Goal: Use online tool/utility

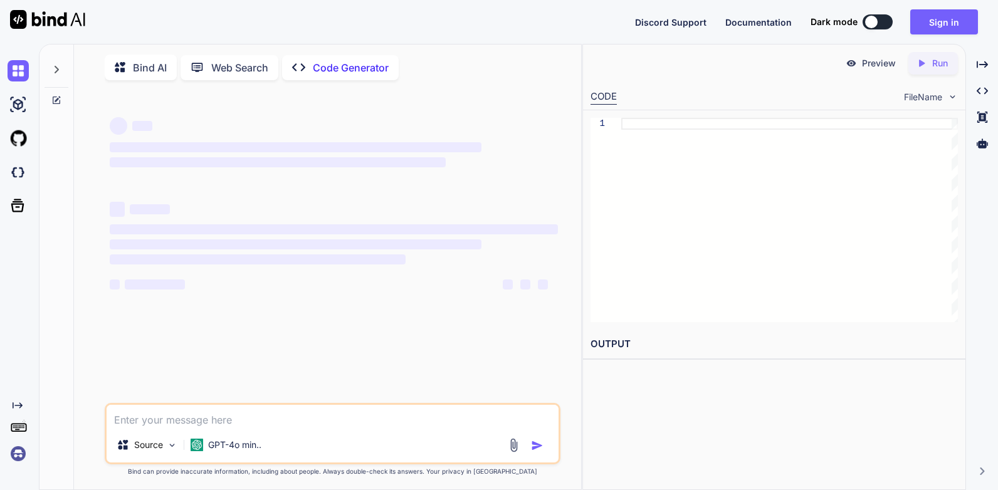
click at [251, 427] on textarea at bounding box center [333, 416] width 452 height 23
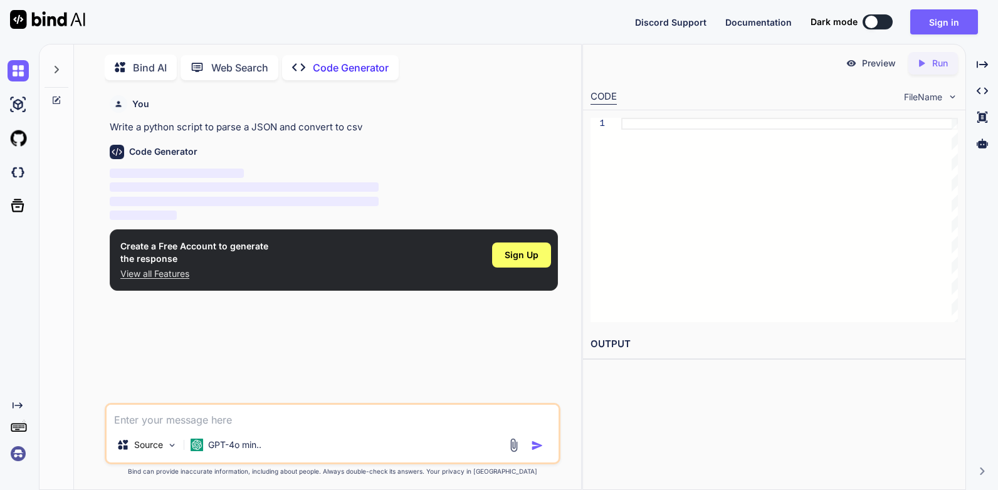
scroll to position [5, 0]
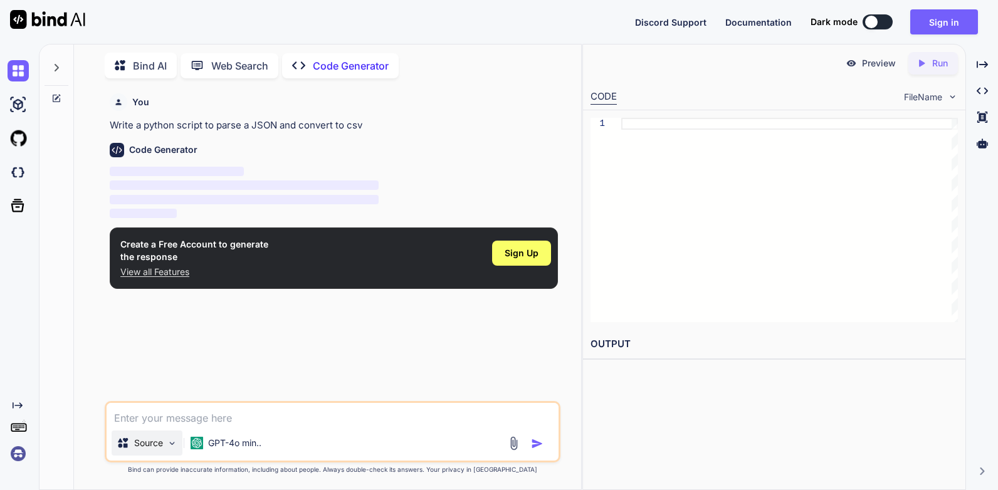
click at [161, 449] on p "Source" at bounding box center [148, 443] width 29 height 13
type textarea "x"
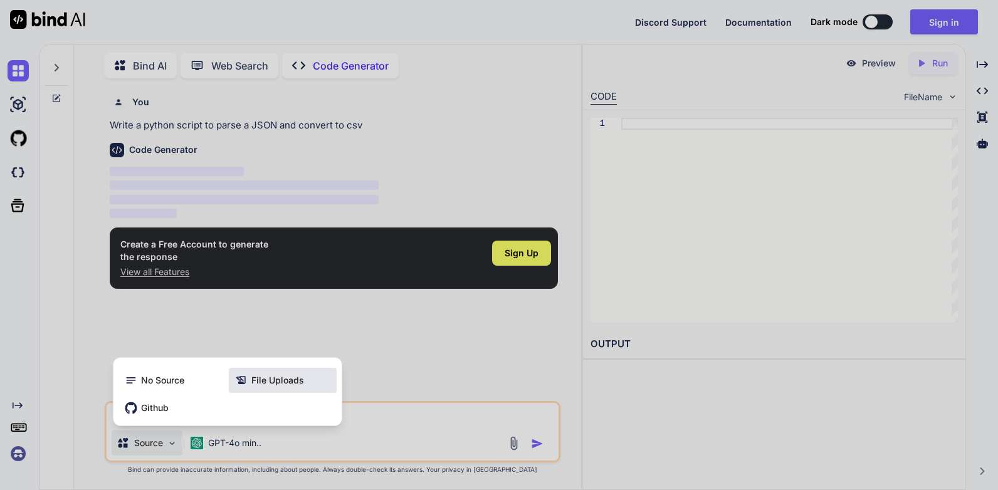
click at [258, 385] on span "File Uploads" at bounding box center [277, 380] width 53 height 13
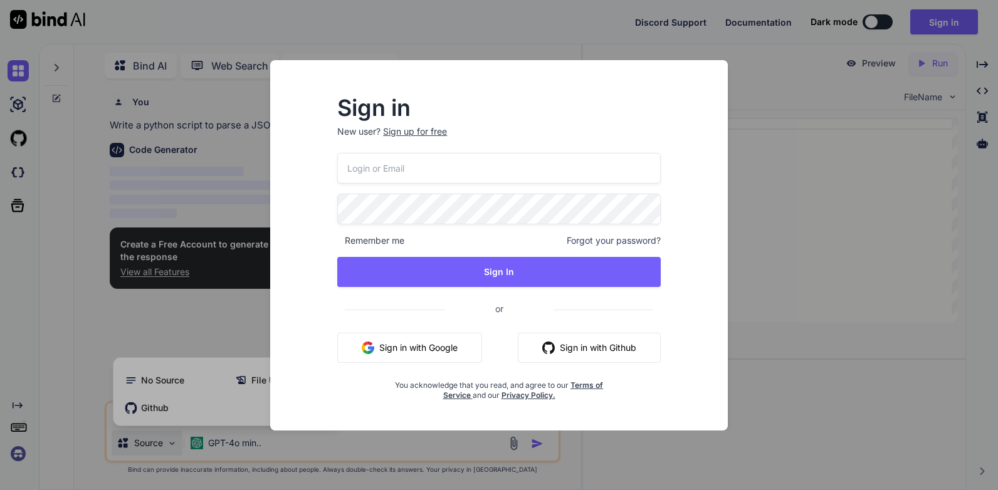
click at [58, 406] on div "Sign in New user? Sign up for free Remember me Forgot your password? Sign In or…" at bounding box center [499, 245] width 998 height 490
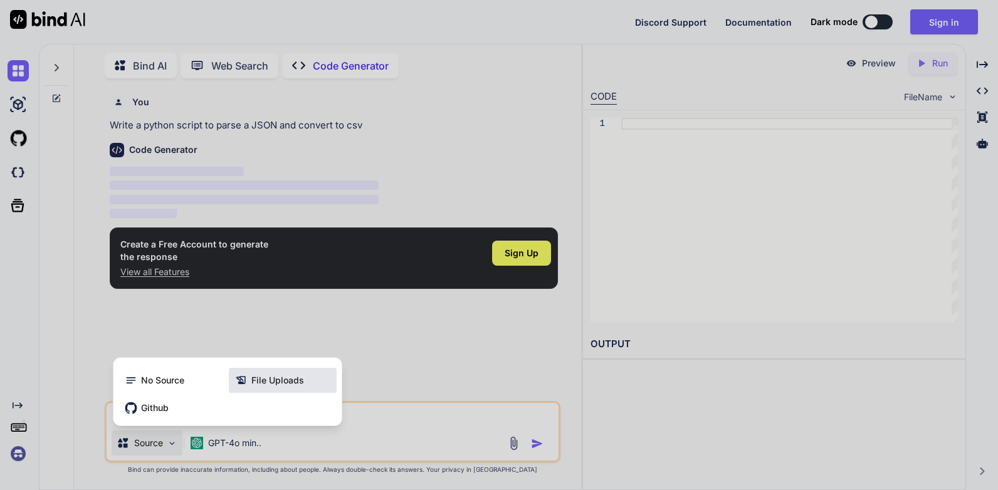
click at [271, 386] on span "File Uploads" at bounding box center [277, 380] width 53 height 13
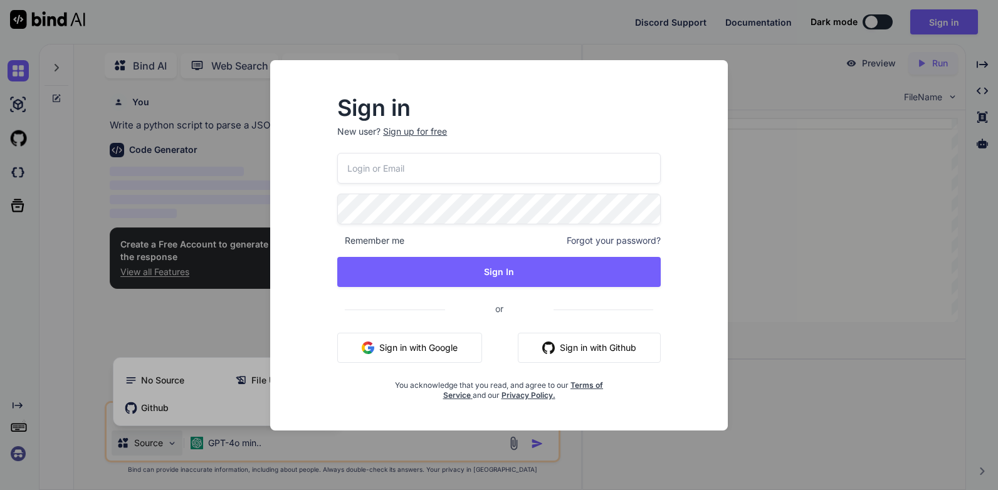
click at [147, 162] on div "Sign in New user? Sign up for free Remember me Forgot your password? Sign In or…" at bounding box center [499, 245] width 998 height 490
